Goal: Find specific page/section: Find specific page/section

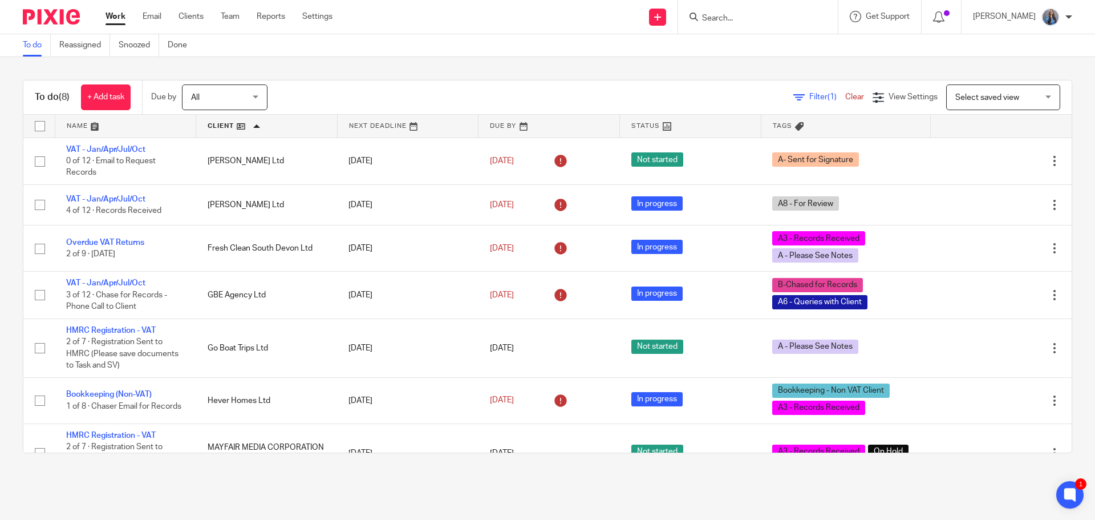
click at [736, 22] on input "Search" at bounding box center [752, 19] width 103 height 10
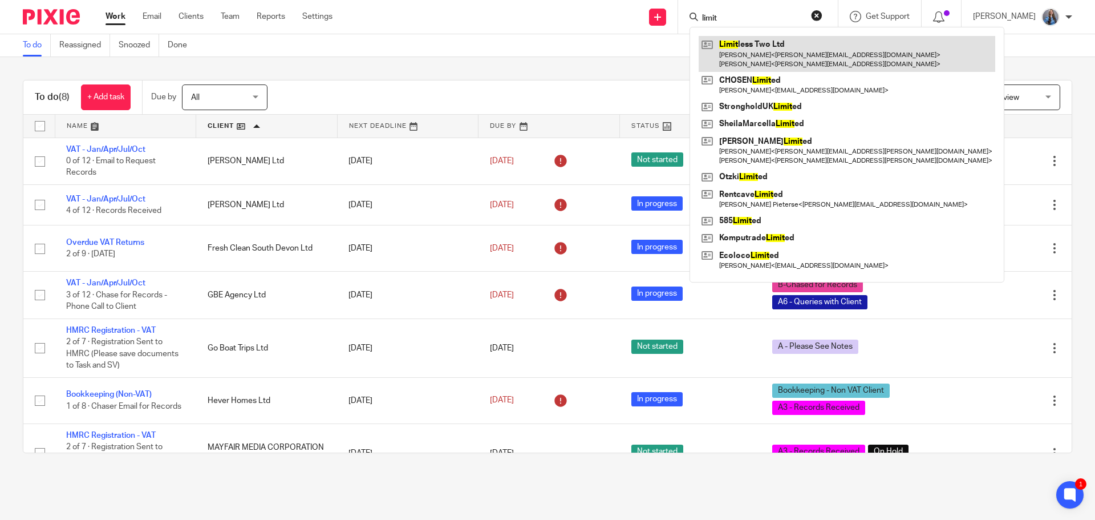
type input "limit"
click at [745, 55] on link at bounding box center [847, 53] width 297 height 35
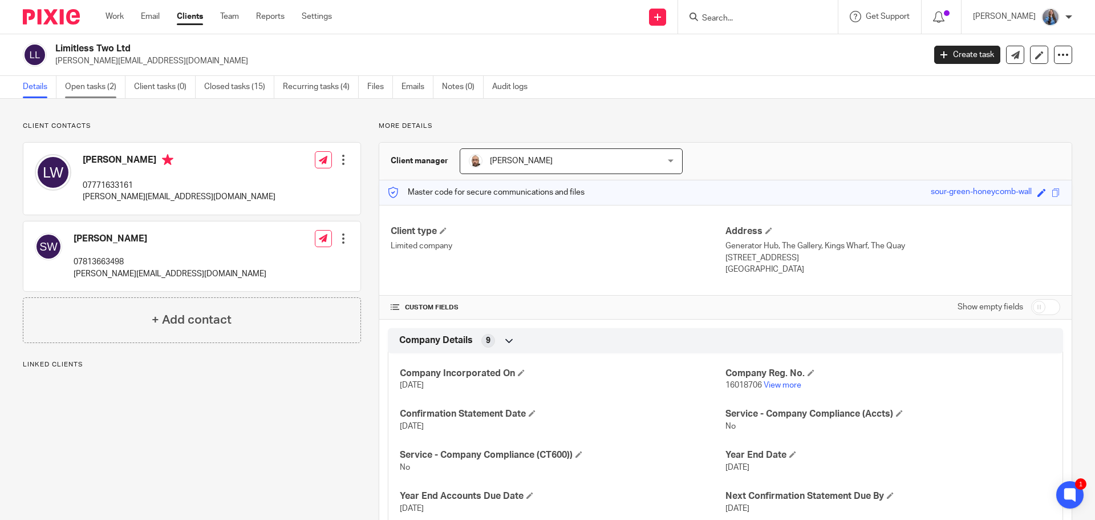
click at [75, 88] on link "Open tasks (2)" at bounding box center [95, 87] width 60 height 22
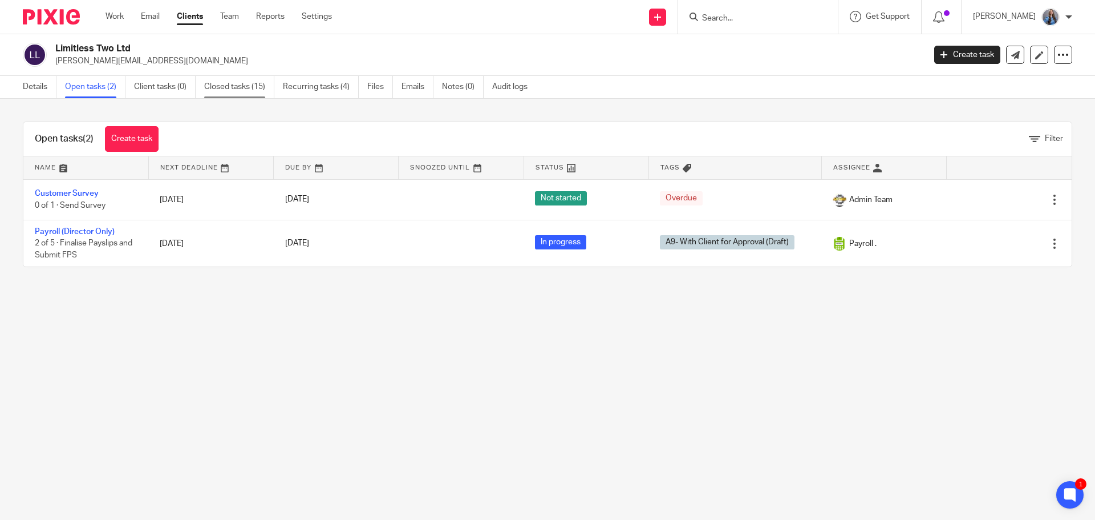
click at [237, 91] on link "Closed tasks (15)" at bounding box center [239, 87] width 70 height 22
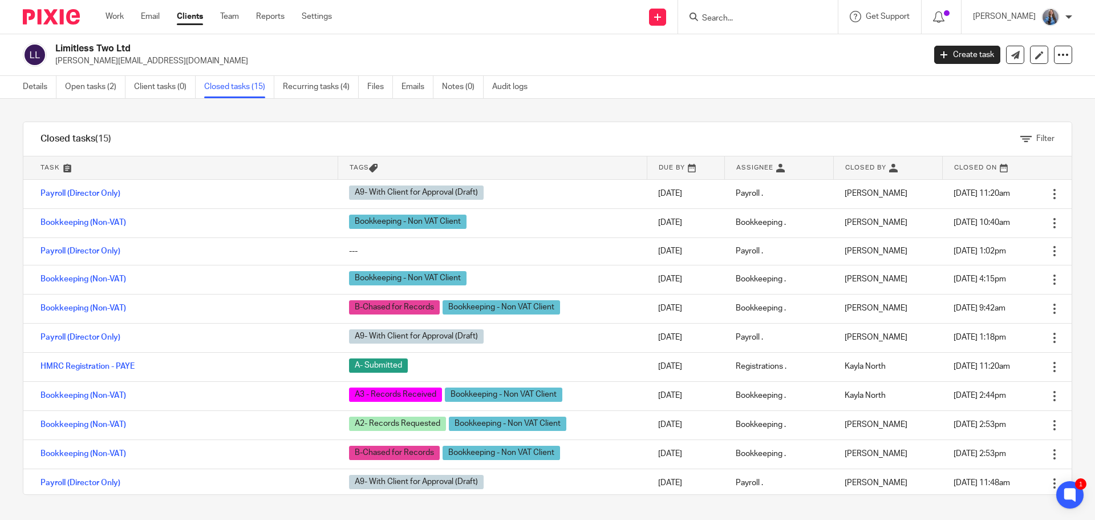
click at [51, 168] on link at bounding box center [180, 167] width 314 height 23
